Goal: Task Accomplishment & Management: Use online tool/utility

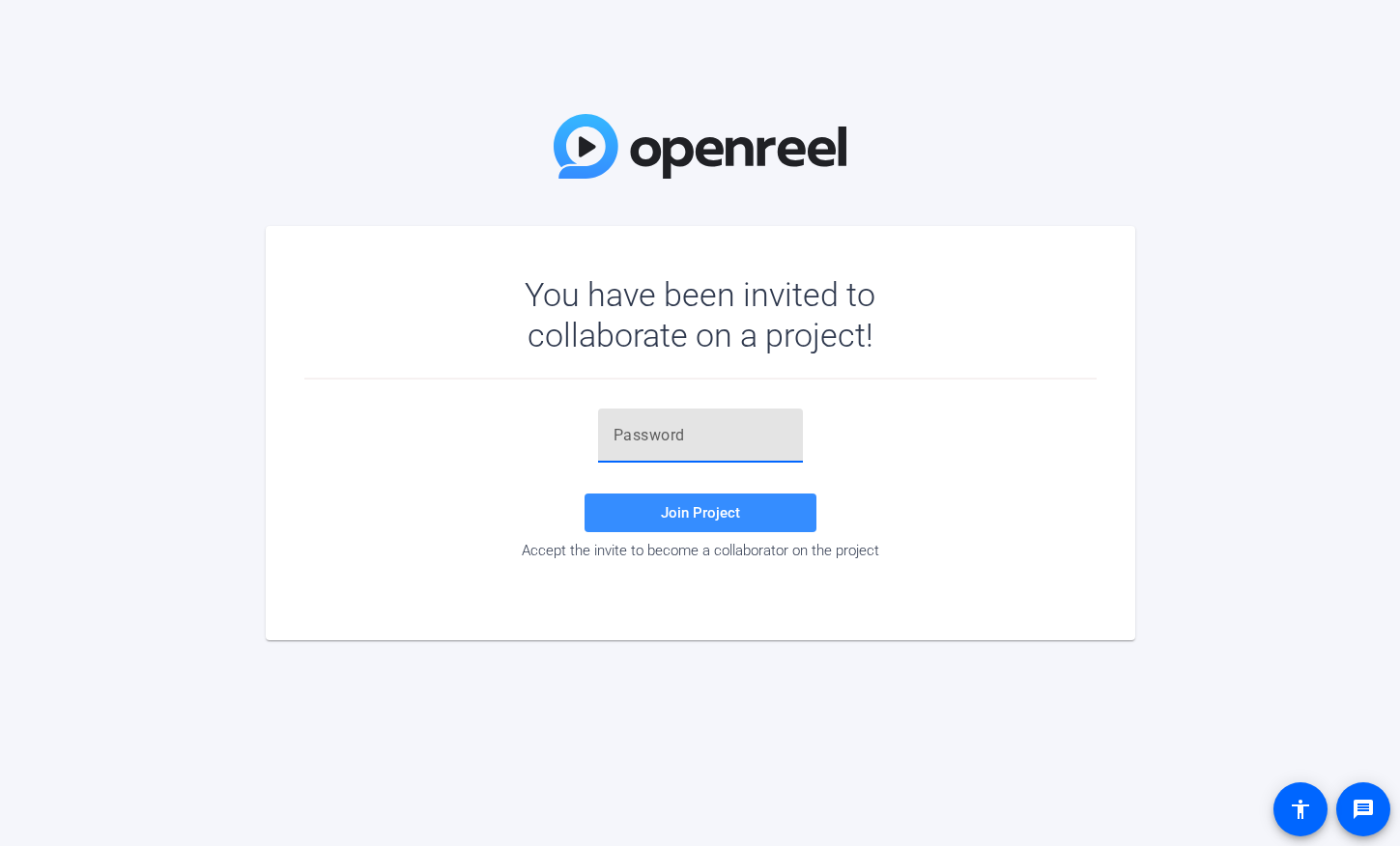
click at [700, 431] on input "text" at bounding box center [700, 434] width 174 height 23
paste input "Ek1^0="
type input "Ek1^0="
click at [713, 520] on span "Join Project" at bounding box center [700, 513] width 79 height 18
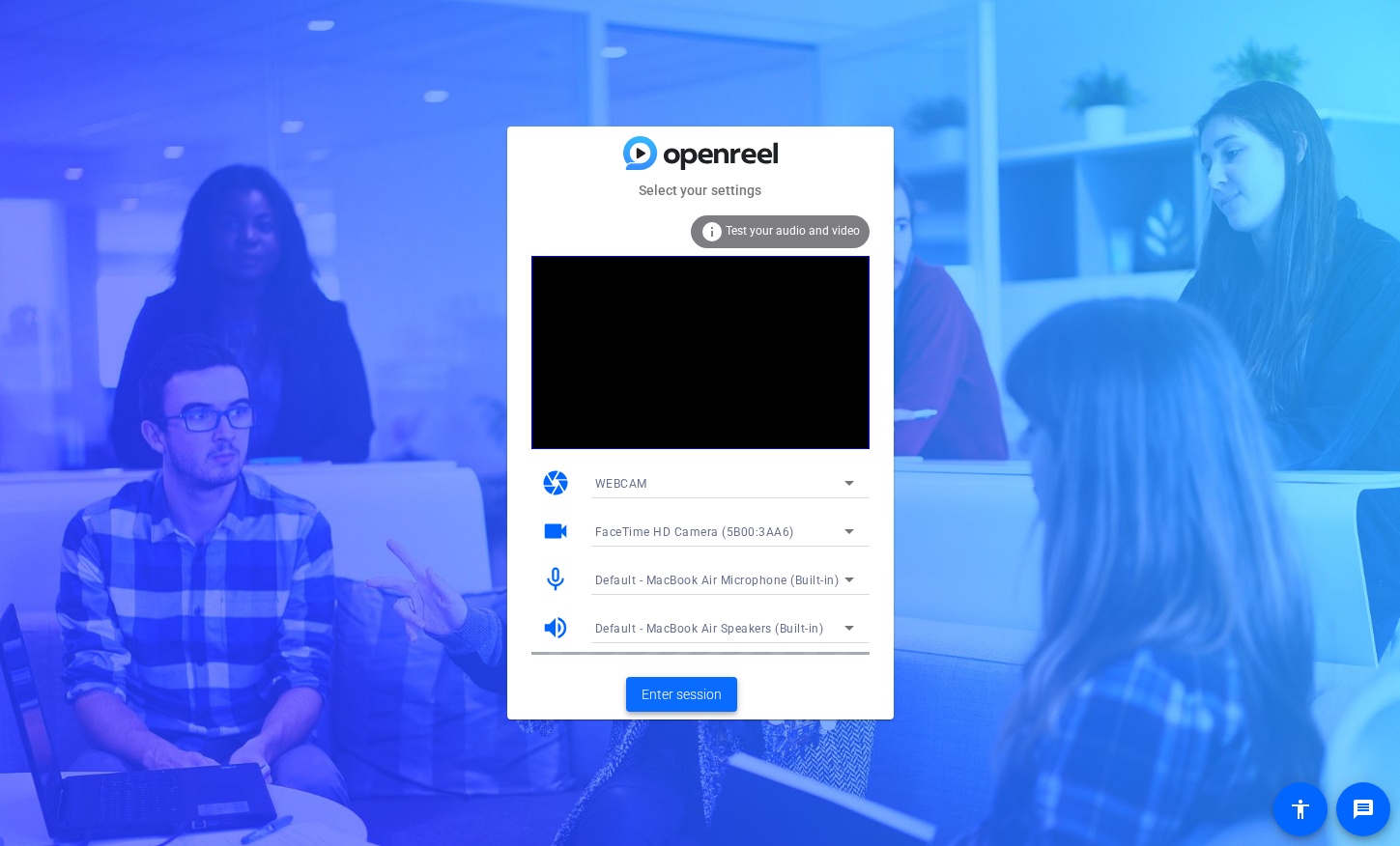
click at [692, 697] on span "Enter session" at bounding box center [681, 694] width 80 height 20
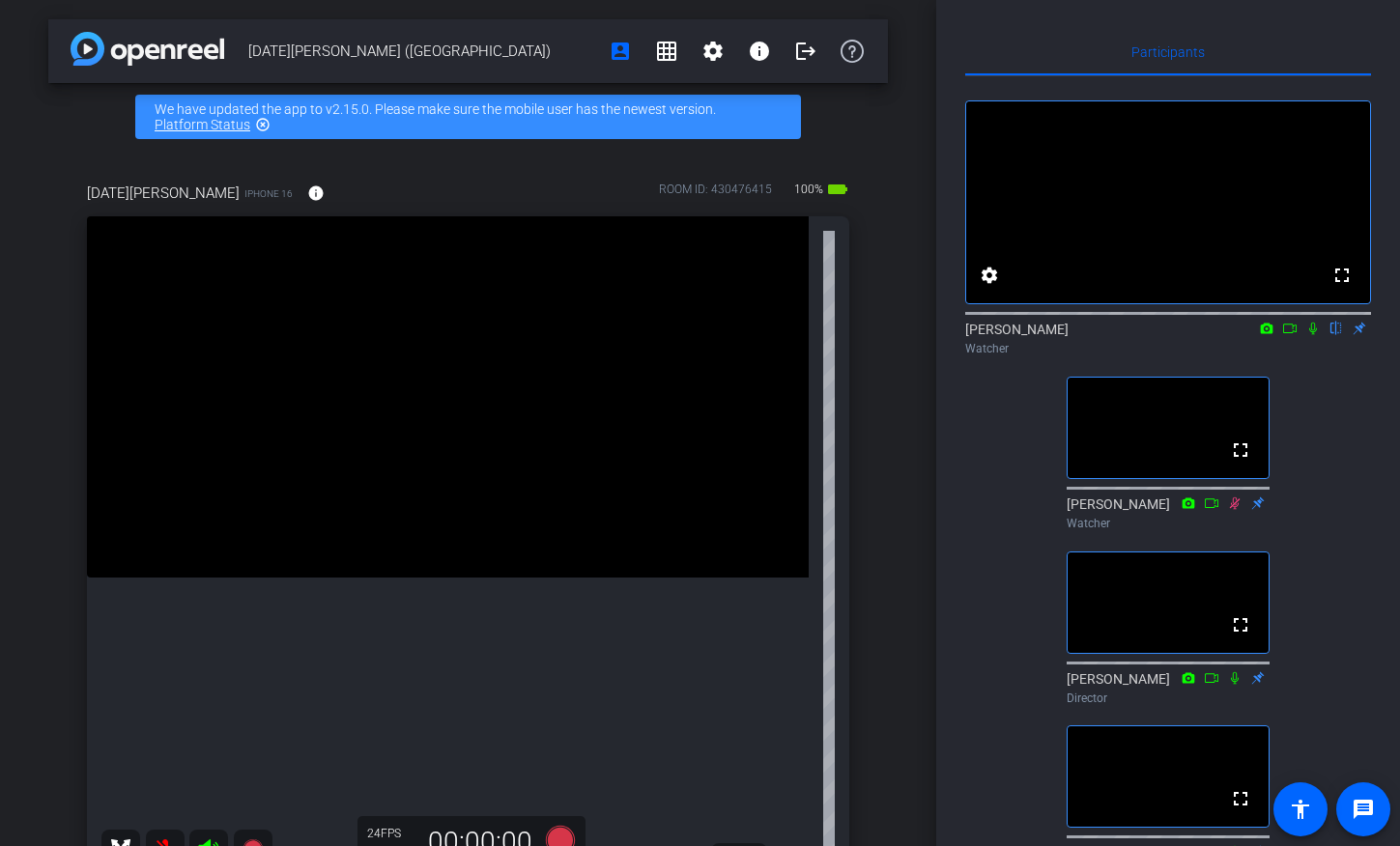
click at [1310, 335] on icon at bounding box center [1313, 328] width 8 height 13
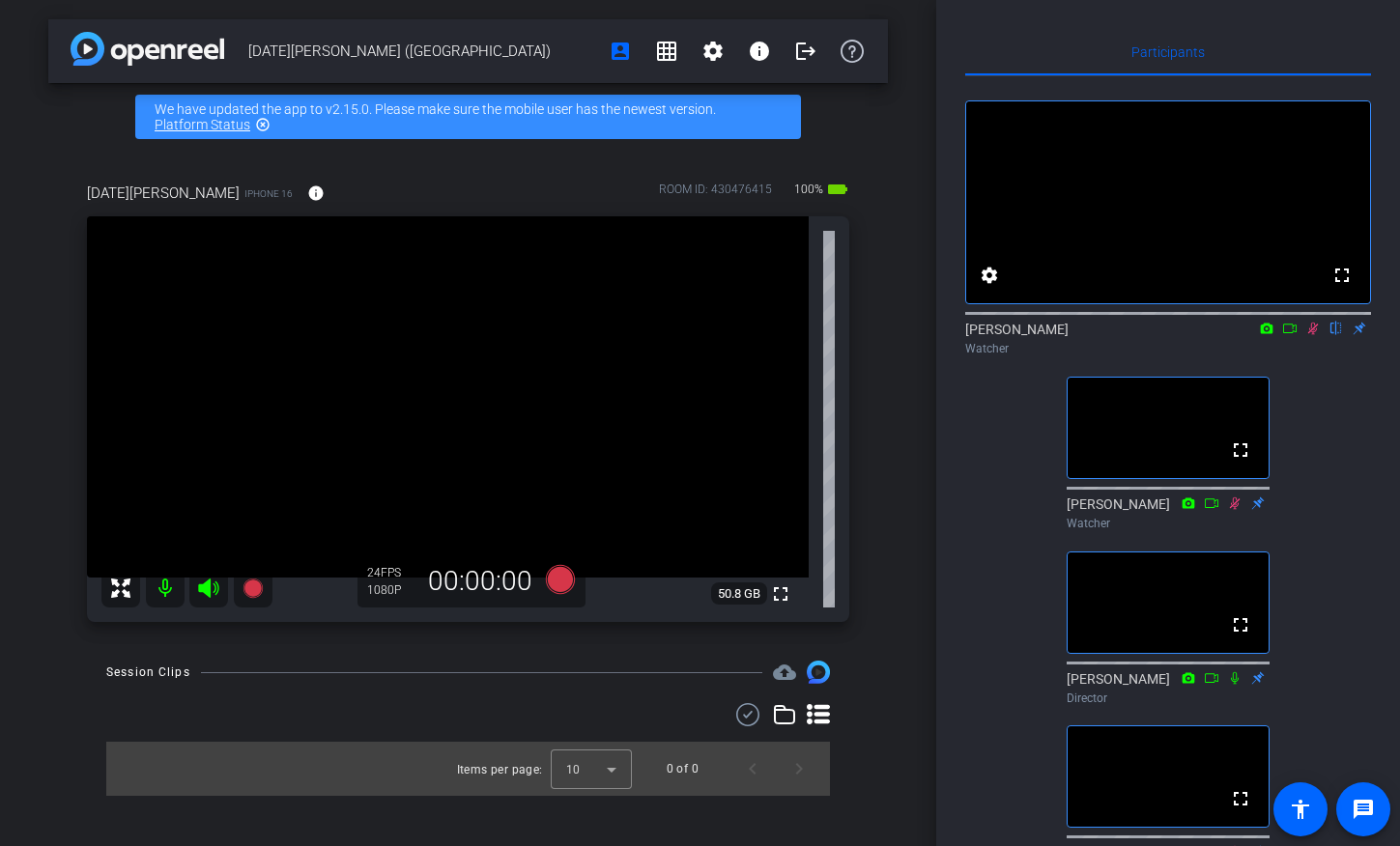
click at [1311, 335] on icon at bounding box center [1313, 328] width 16 height 14
click at [1315, 335] on icon at bounding box center [1313, 328] width 16 height 14
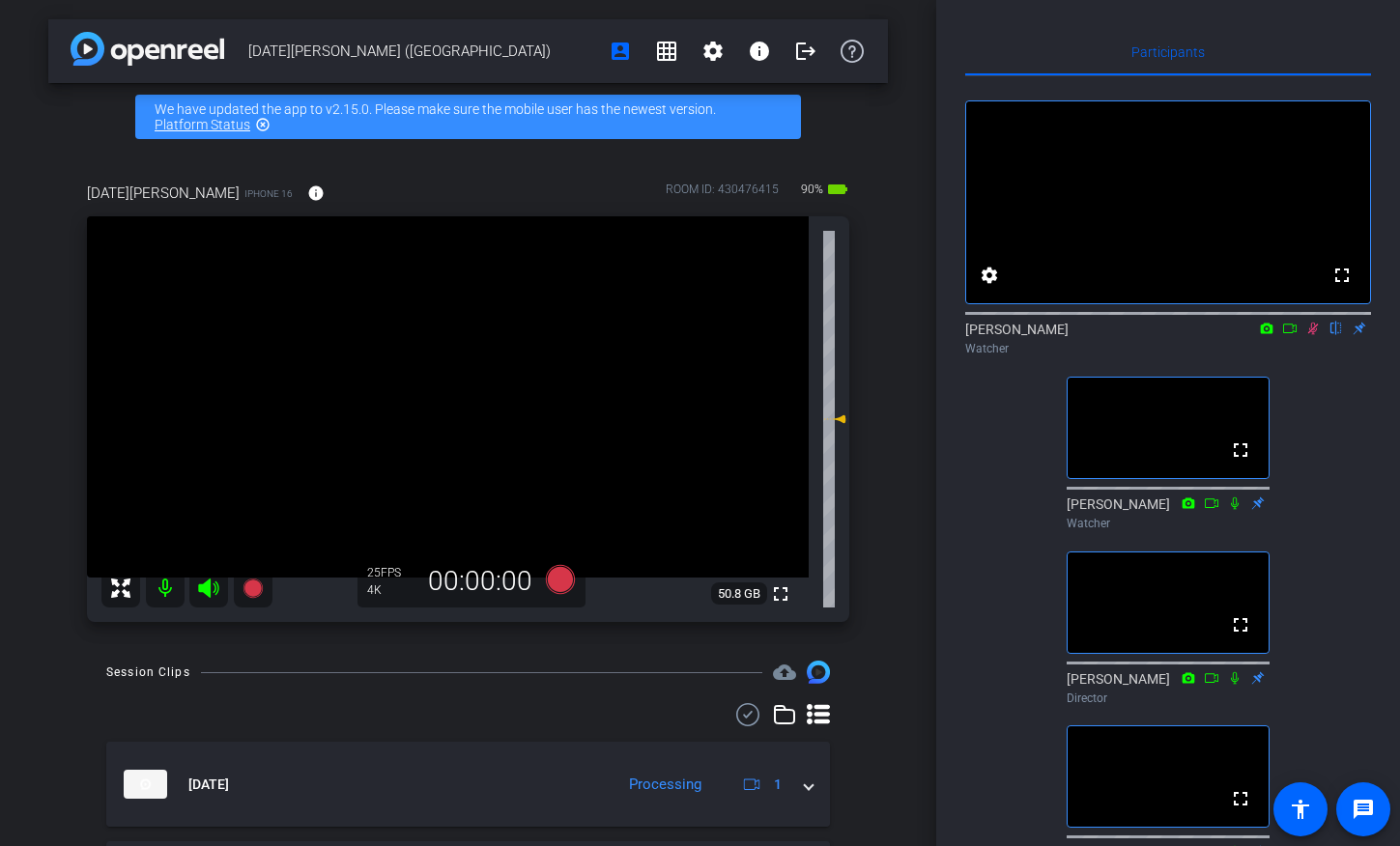
click at [1314, 335] on icon at bounding box center [1313, 328] width 11 height 13
click at [1313, 335] on icon at bounding box center [1313, 328] width 8 height 13
click at [1310, 335] on icon at bounding box center [1313, 328] width 16 height 14
click at [1313, 335] on icon at bounding box center [1313, 328] width 8 height 13
click at [1312, 335] on icon at bounding box center [1313, 328] width 16 height 14
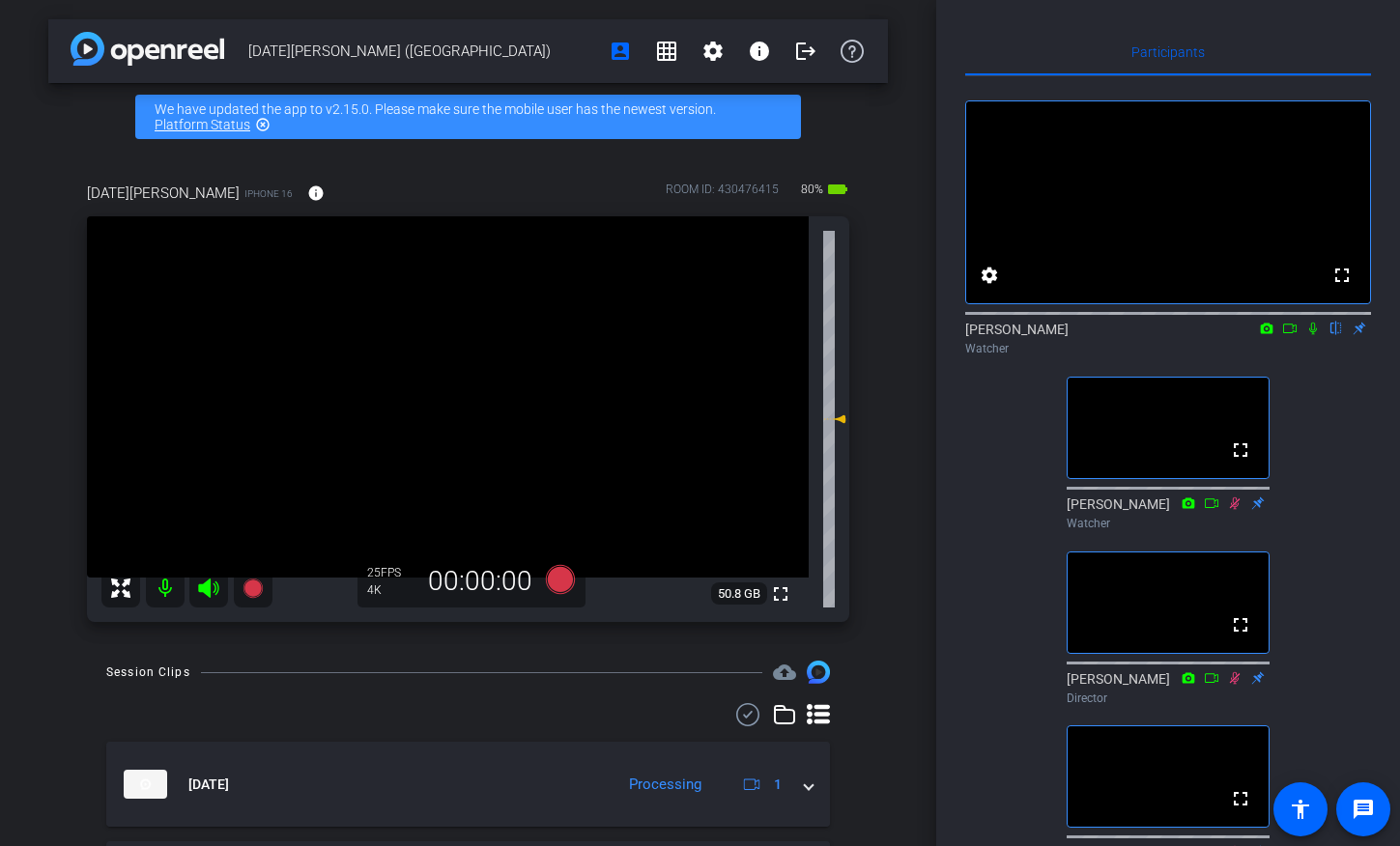
click at [1315, 335] on icon at bounding box center [1313, 328] width 8 height 13
click at [1312, 335] on icon at bounding box center [1313, 328] width 16 height 14
click at [1317, 335] on icon at bounding box center [1313, 328] width 16 height 14
click at [1318, 335] on icon at bounding box center [1313, 328] width 16 height 14
click at [1313, 335] on icon at bounding box center [1313, 328] width 8 height 13
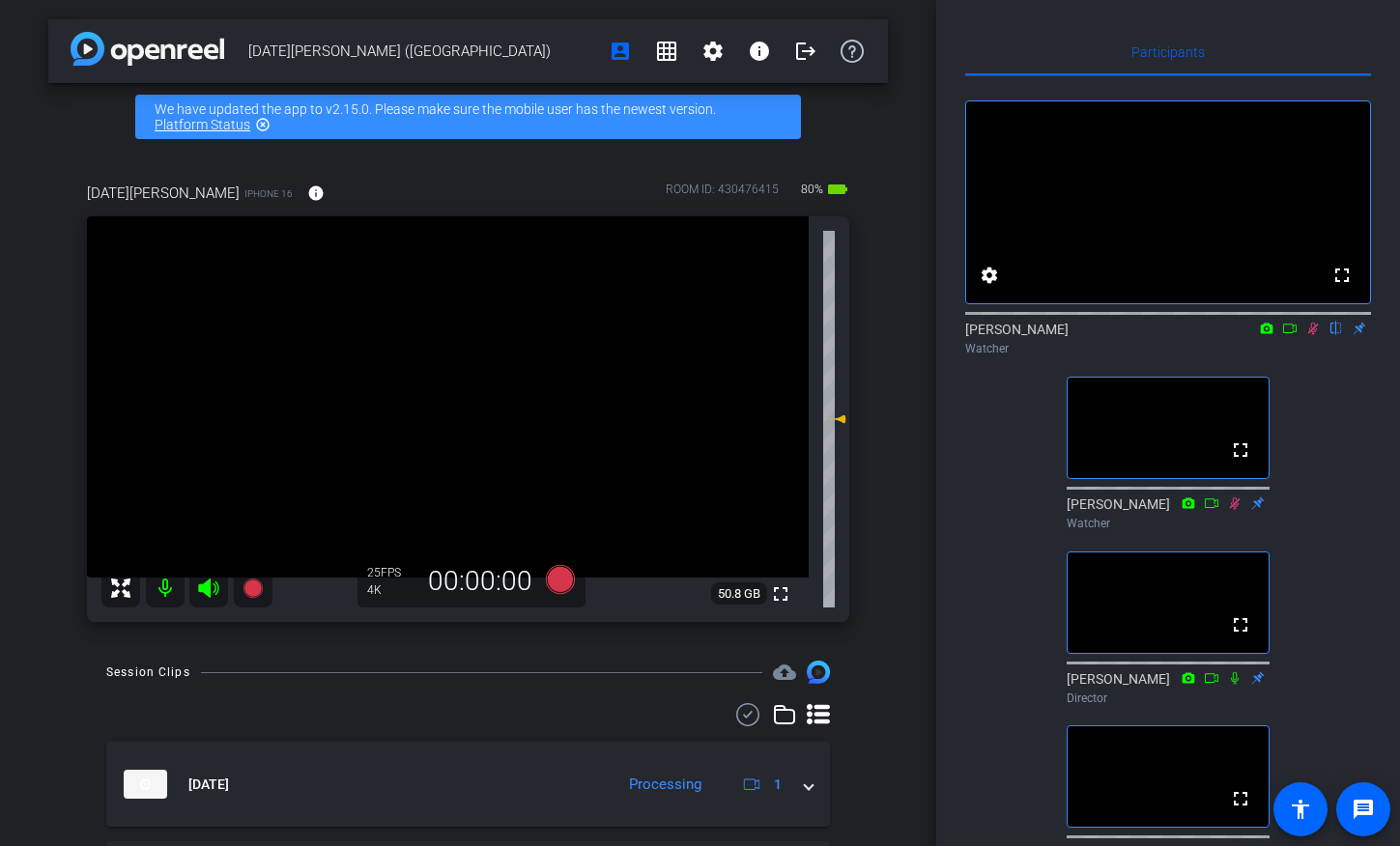
click at [1312, 335] on icon at bounding box center [1313, 328] width 11 height 13
click at [1312, 335] on icon at bounding box center [1313, 328] width 16 height 14
click at [1311, 335] on icon at bounding box center [1313, 328] width 16 height 14
